Goal: Task Accomplishment & Management: Manage account settings

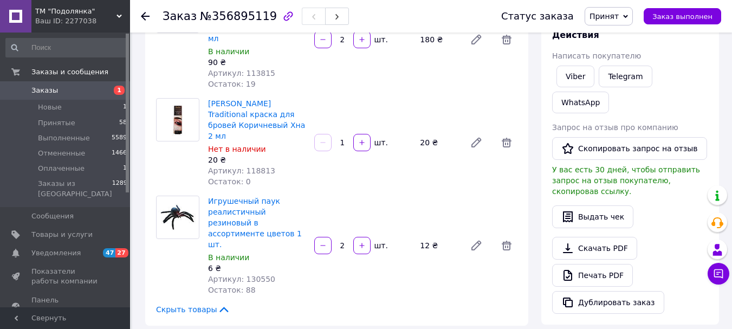
scroll to position [163, 0]
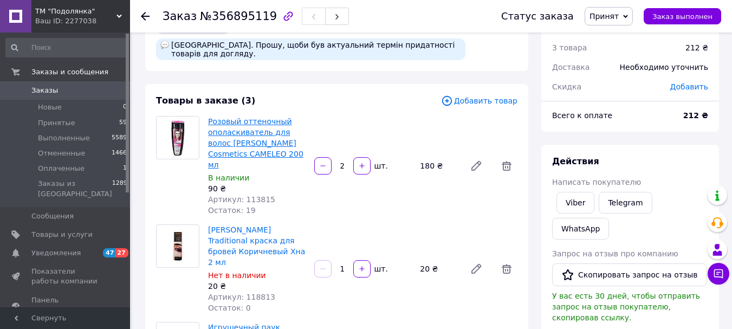
scroll to position [54, 0]
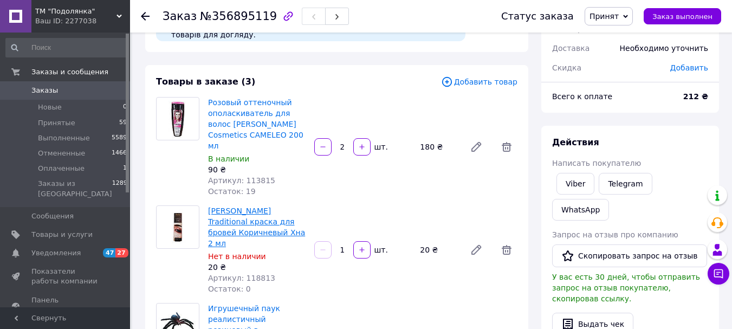
click at [243, 206] on link "[PERSON_NAME] Traditional краска для бровей Коричневый Хна 2 мл" at bounding box center [256, 226] width 97 height 41
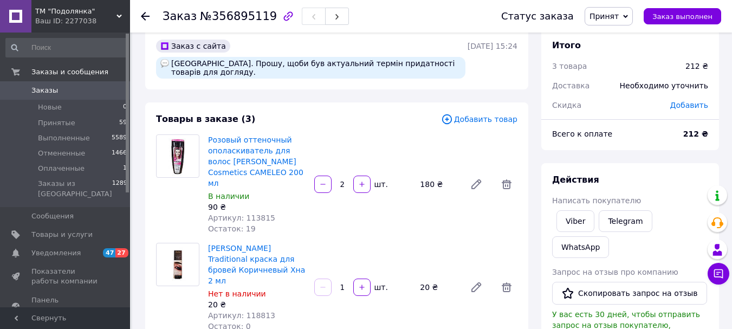
scroll to position [0, 0]
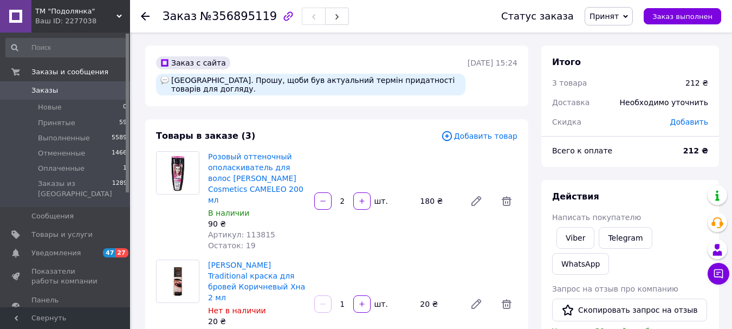
click at [59, 88] on span "Заказы" at bounding box center [65, 91] width 69 height 10
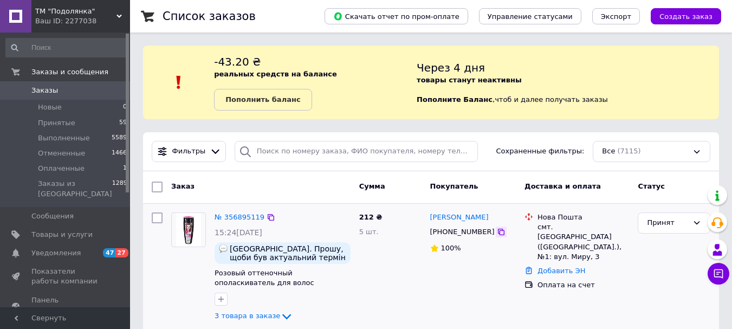
click at [497, 236] on icon at bounding box center [501, 232] width 9 height 9
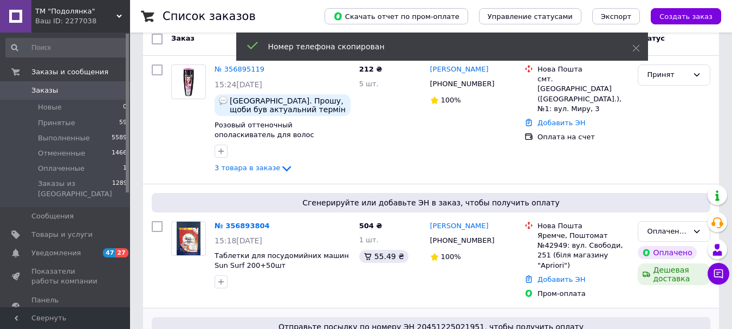
scroll to position [163, 0]
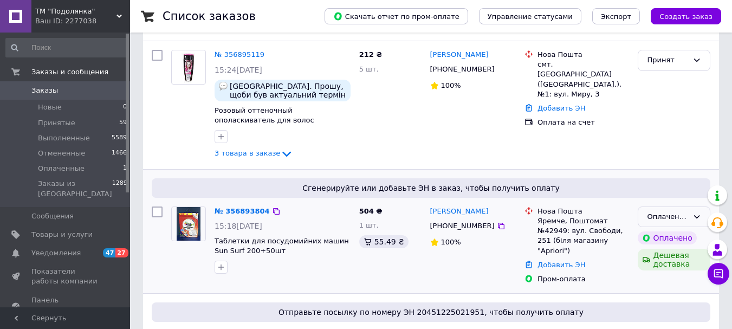
click at [657, 216] on div "Оплаченный" at bounding box center [667, 216] width 41 height 11
click at [657, 231] on li "Принят" at bounding box center [674, 239] width 72 height 20
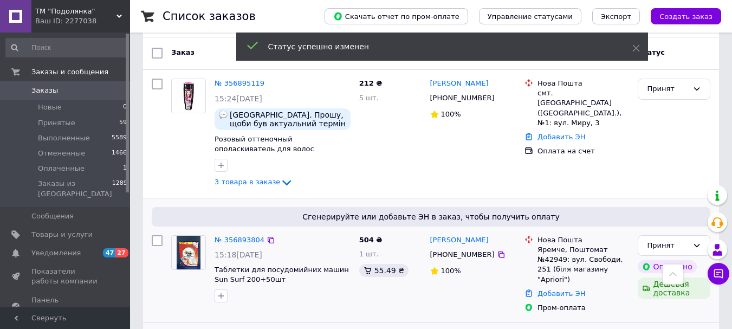
scroll to position [0, 0]
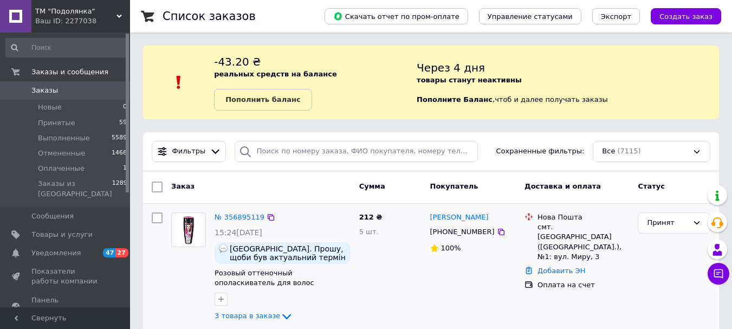
click at [486, 227] on div "[PHONE_NUMBER]" at bounding box center [473, 232] width 88 height 12
click at [497, 228] on icon at bounding box center [501, 232] width 9 height 9
click at [183, 234] on img at bounding box center [188, 230] width 25 height 34
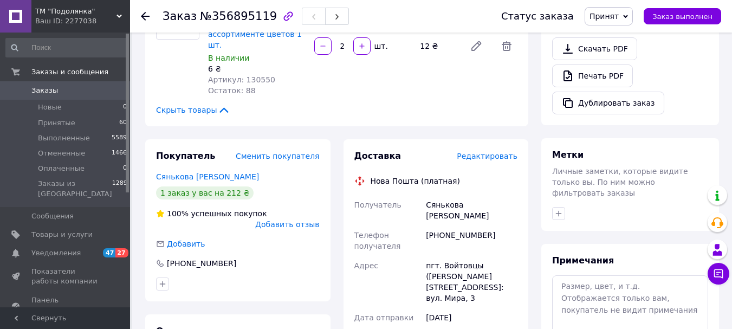
scroll to position [379, 0]
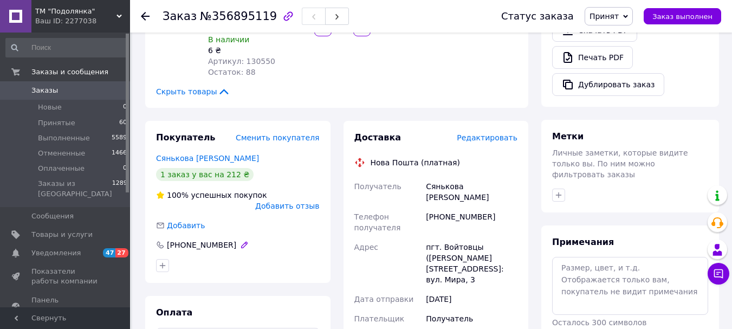
click at [208, 240] on div "[PHONE_NUMBER]" at bounding box center [202, 245] width 72 height 11
copy div "380964596711"
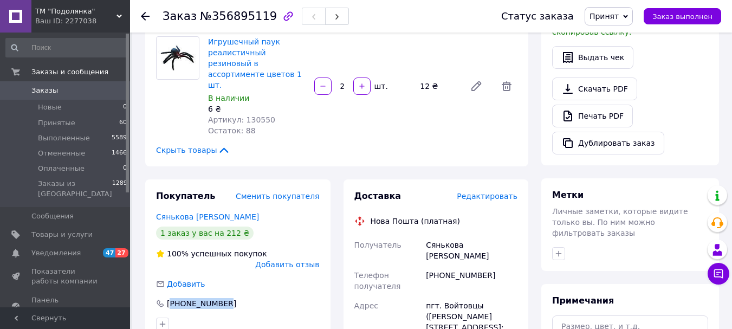
scroll to position [54, 0]
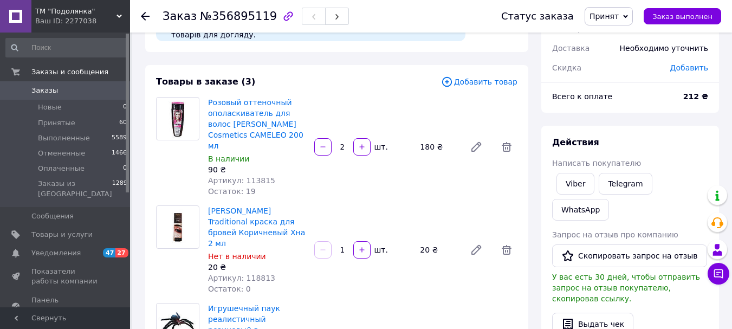
click at [82, 82] on link "Заказы 0" at bounding box center [66, 90] width 133 height 18
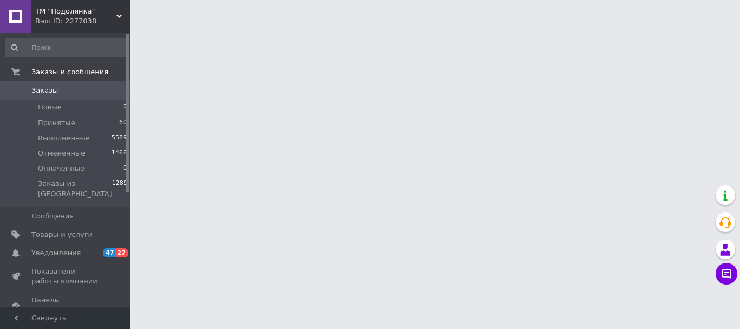
click at [310, 27] on html "ТМ "Подолянка" Ваш ID: 2277038 Сайт ТМ "Подолянка" Кабинет покупателя Проверить…" at bounding box center [370, 13] width 740 height 27
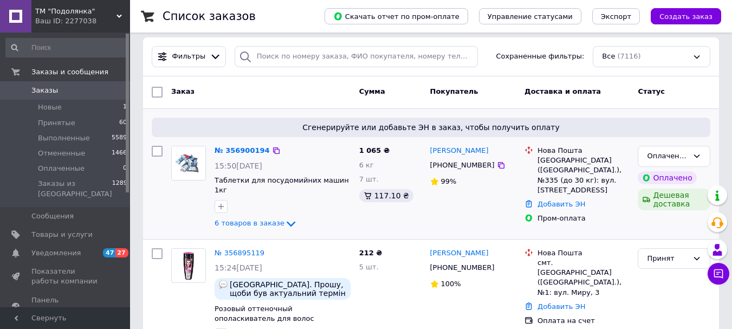
scroll to position [163, 0]
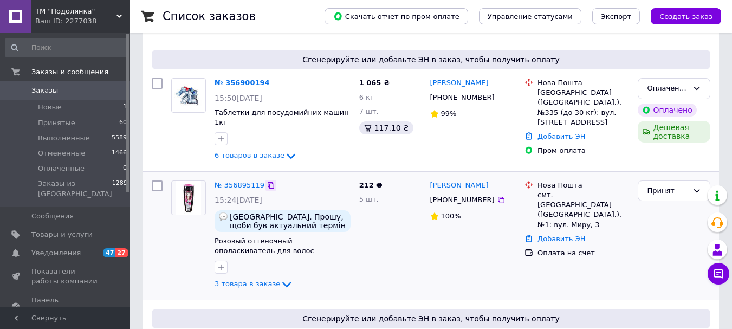
click at [268, 182] on icon at bounding box center [271, 185] width 7 height 7
click at [361, 181] on span "212 ₴" at bounding box center [370, 185] width 23 height 8
copy span "212"
click at [701, 86] on icon at bounding box center [697, 88] width 9 height 9
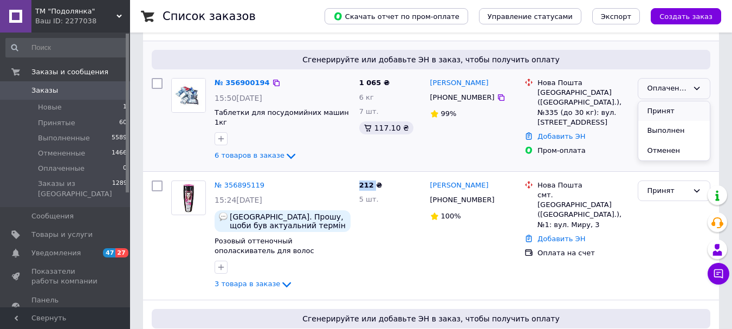
click at [667, 108] on li "Принят" at bounding box center [674, 111] width 72 height 20
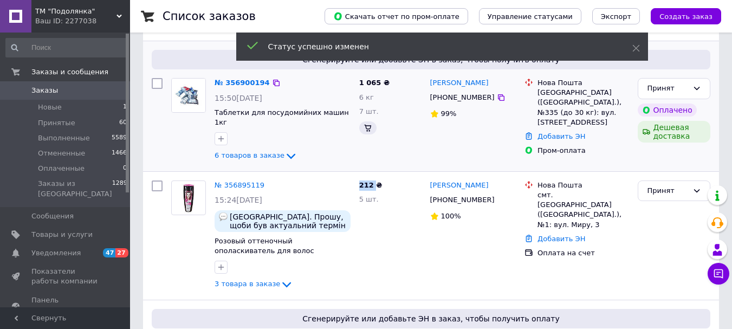
click at [49, 87] on span "Заказы" at bounding box center [44, 91] width 27 height 10
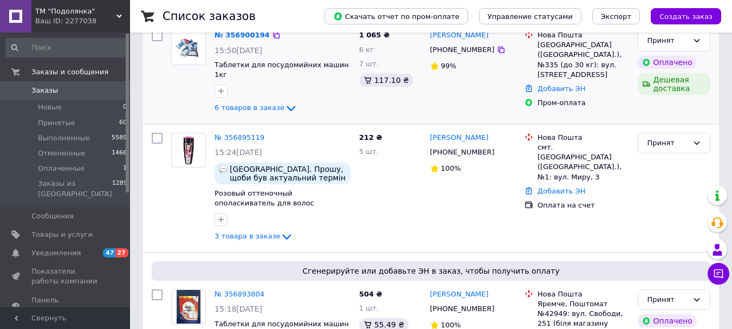
scroll to position [217, 0]
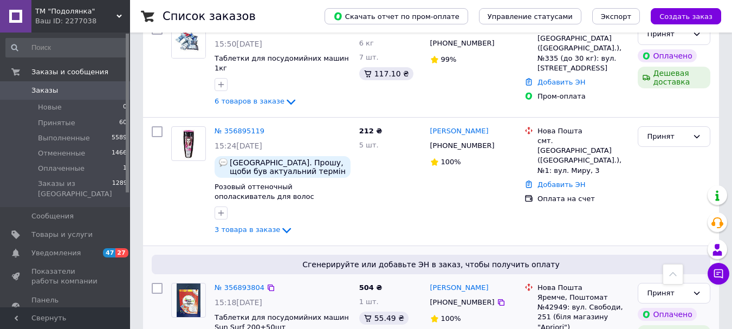
drag, startPoint x: 572, startPoint y: 281, endPoint x: 603, endPoint y: 313, distance: 44.9
click at [603, 313] on li "Нова Пошта Яремче, Поштомат №42949: вул. Свободи, 251 (біля магазину "Apriori")" at bounding box center [577, 308] width 105 height 54
click at [51, 99] on link "Заказы 0" at bounding box center [66, 90] width 133 height 18
